Goal: Task Accomplishment & Management: Manage account settings

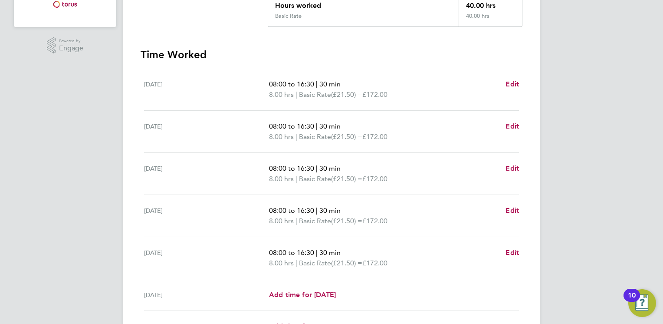
scroll to position [226, 0]
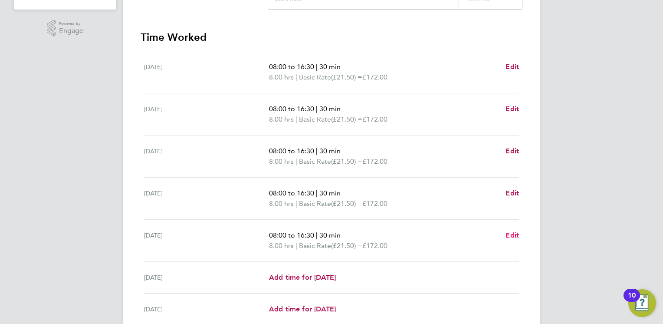
click at [509, 236] on span "Edit" at bounding box center [512, 235] width 13 height 8
select select "30"
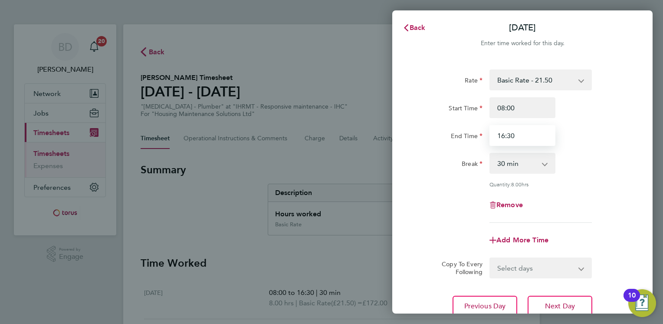
click at [523, 137] on input "16:30" at bounding box center [523, 135] width 66 height 21
click at [505, 139] on input "16:30" at bounding box center [523, 135] width 66 height 21
type input "15:30"
click at [616, 160] on div "Break 0 min 15 min 30 min 45 min 60 min 75 min 90 min" at bounding box center [522, 163] width 219 height 21
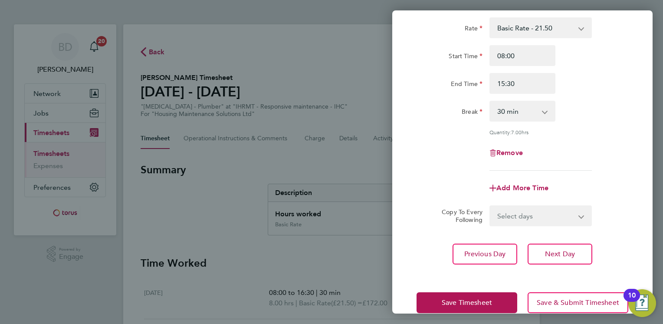
scroll to position [68, 0]
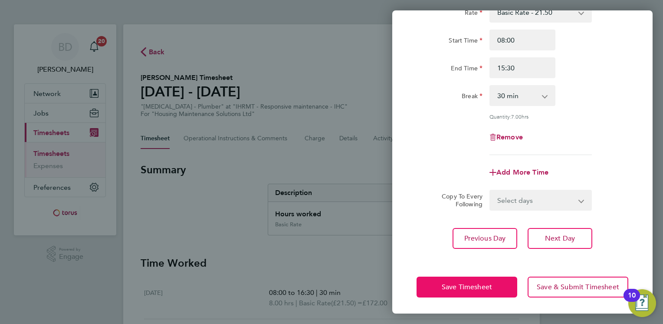
click at [479, 284] on span "Save Timesheet" at bounding box center [467, 287] width 50 height 9
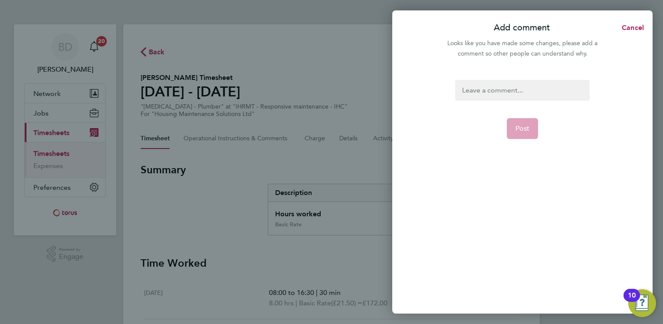
click at [512, 91] on div at bounding box center [522, 90] width 134 height 21
click at [521, 119] on button "Post" at bounding box center [523, 128] width 32 height 21
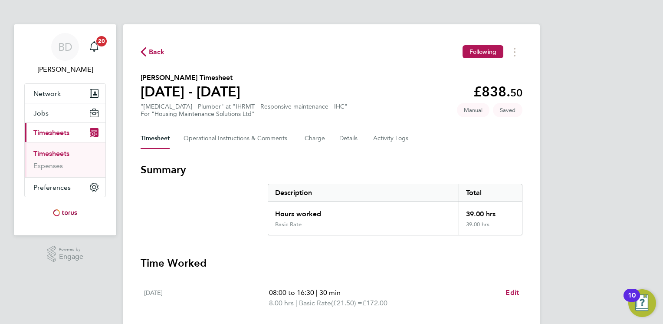
click at [434, 279] on div "[DATE] 08:00 to 16:30 | 30 min 8.00 hrs | Basic Rate (£21.50) = £172.00 Edit" at bounding box center [331, 298] width 375 height 42
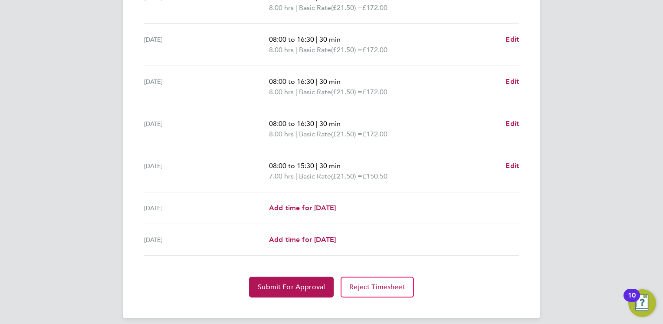
scroll to position [302, 0]
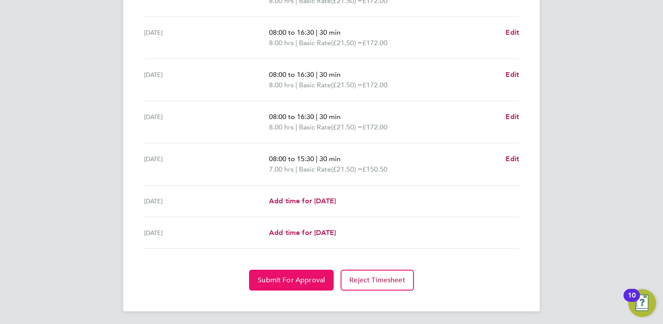
click at [293, 277] on span "Submit For Approval" at bounding box center [291, 280] width 67 height 9
click at [280, 276] on span "Approve Timesheet" at bounding box center [292, 280] width 64 height 9
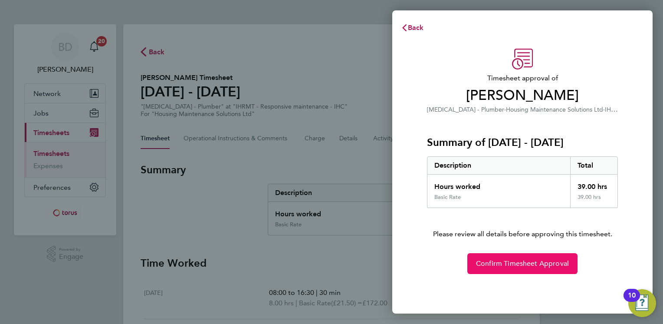
click at [515, 261] on span "Confirm Timesheet Approval" at bounding box center [522, 263] width 93 height 9
